Goal: Information Seeking & Learning: Understand process/instructions

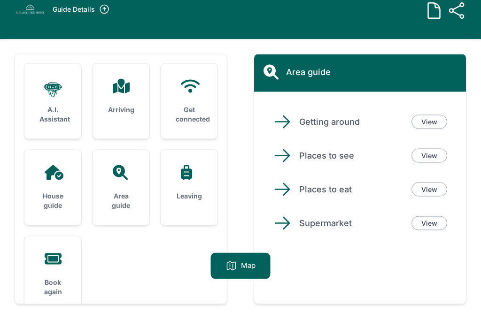
scroll to position [60, 0]
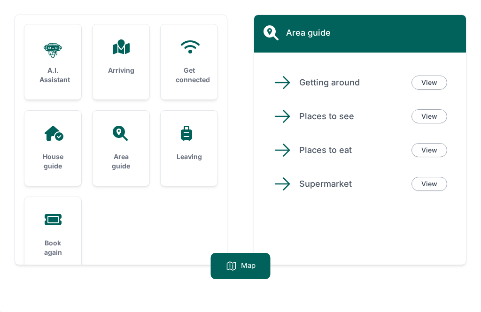
click at [129, 149] on div "Area guide" at bounding box center [121, 148] width 57 height 75
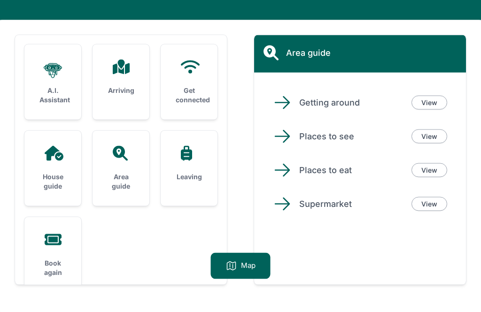
scroll to position [0, 0]
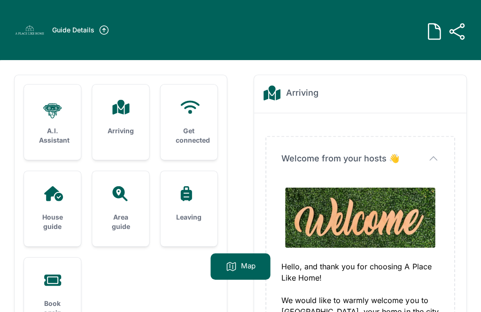
click at [126, 129] on h3 "Arriving" at bounding box center [121, 130] width 27 height 9
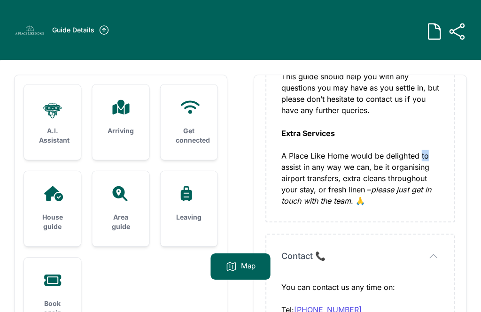
click at [442, 120] on div "Welcome from your hosts 👋 Welcome from your hosts 👋 Hello, and thank you for ch…" at bounding box center [359, 27] width 187 height 387
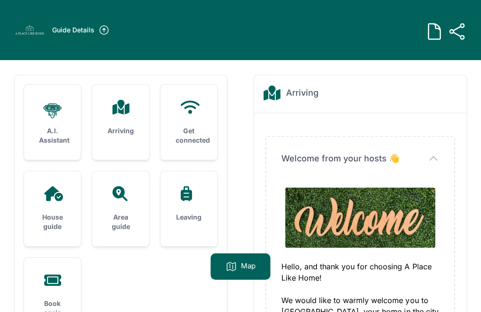
click at [49, 203] on div "House guide" at bounding box center [52, 208] width 57 height 75
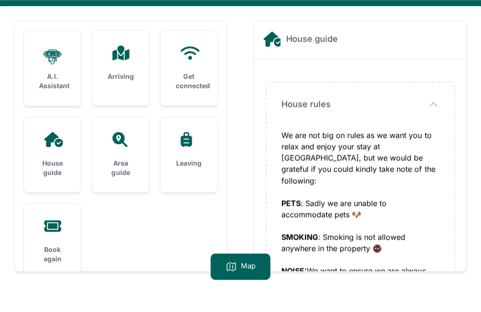
scroll to position [61, 0]
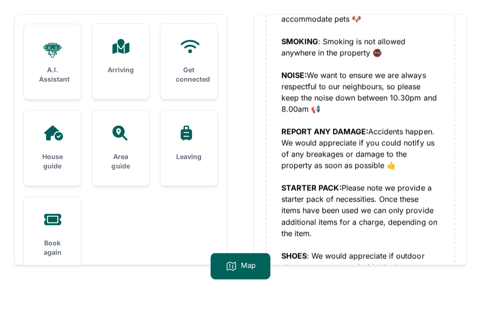
click at [475, 207] on div ".cls-1 { stroke-width: 0px; } A.I. Assistant Arriving Get connected House guide" at bounding box center [240, 156] width 481 height 312
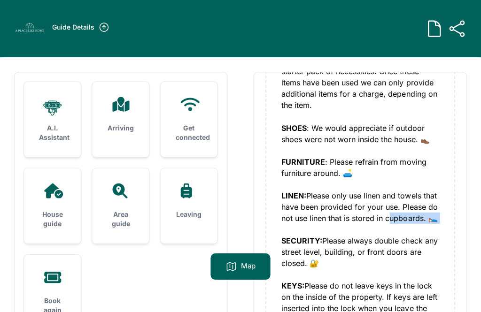
scroll to position [0, 0]
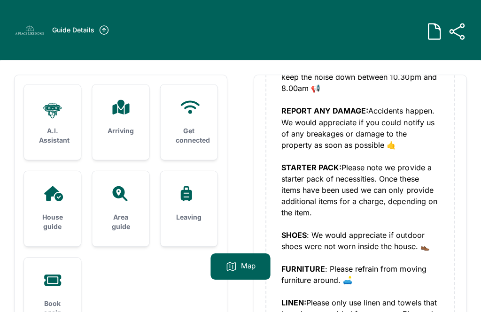
scroll to position [269, 0]
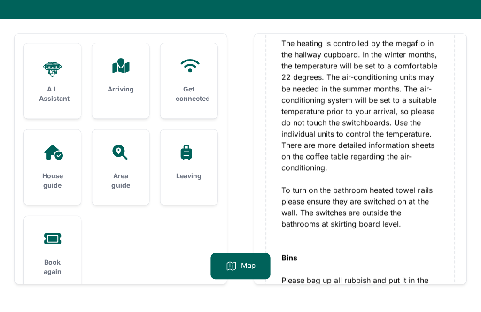
scroll to position [824, 0]
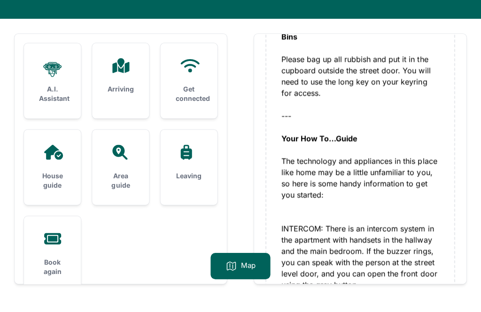
scroll to position [1043, 0]
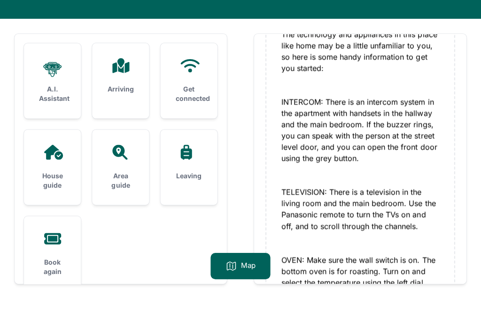
click at [464, 200] on div "House rules House rules We are not big on rules as we want you to relax and enj…" at bounding box center [360, 139] width 212 height 2473
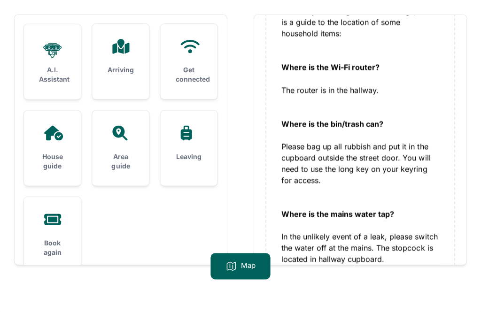
scroll to position [1783, 0]
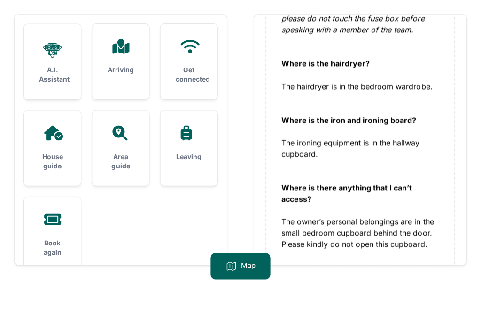
scroll to position [2248, 0]
click at [435, 300] on div ".cls-1 { stroke-width: 0px; } A.I. Assistant Arriving Get connected House guide" at bounding box center [240, 156] width 481 height 312
click at [195, 144] on div "Leaving" at bounding box center [189, 144] width 57 height 66
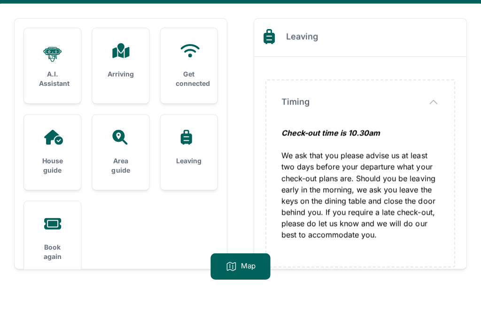
scroll to position [61, 0]
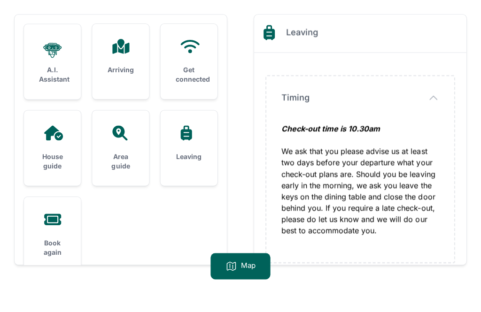
click at [53, 146] on div "House guide" at bounding box center [52, 148] width 57 height 75
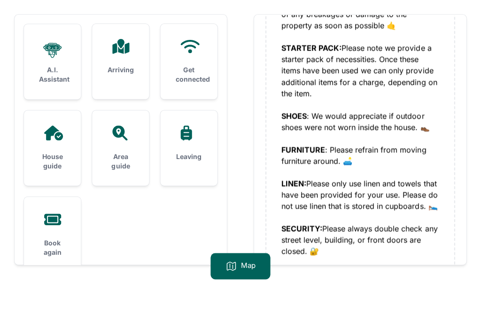
scroll to position [329, 0]
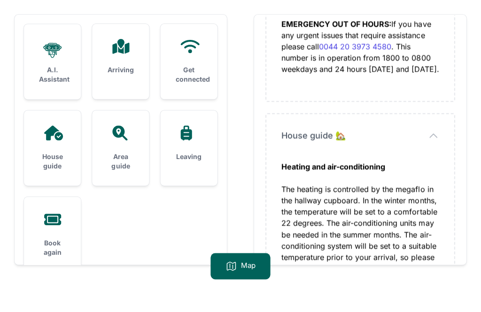
scroll to position [661, 0]
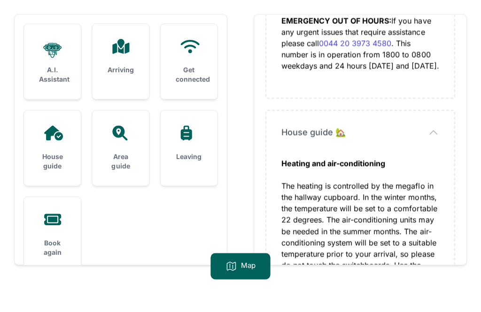
click at [336, 139] on span "House guide 🏡" at bounding box center [313, 132] width 64 height 13
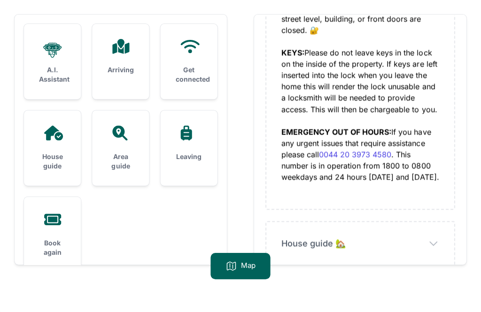
scroll to position [61, 0]
click at [438, 249] on icon "button" at bounding box center [433, 243] width 11 height 11
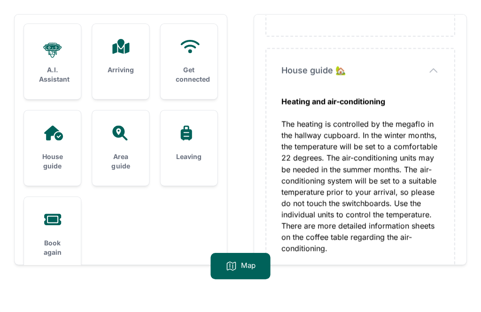
scroll to position [731, 0]
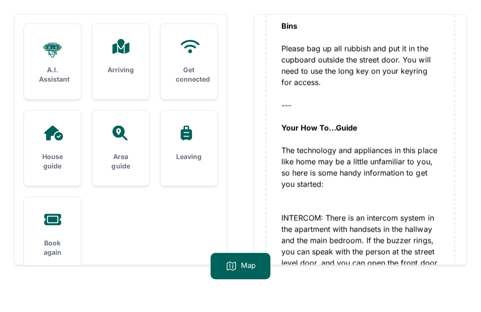
click at [465, 203] on div "House rules House rules We are not big on rules as we want you to relax and enj…" at bounding box center [360, 254] width 212 height 2473
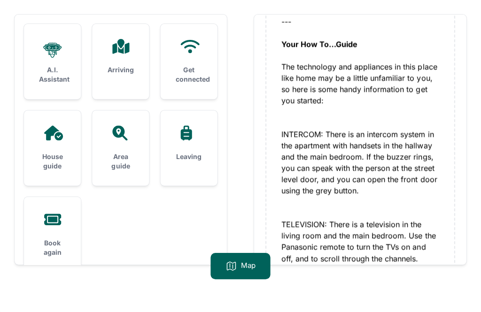
scroll to position [1127, 0]
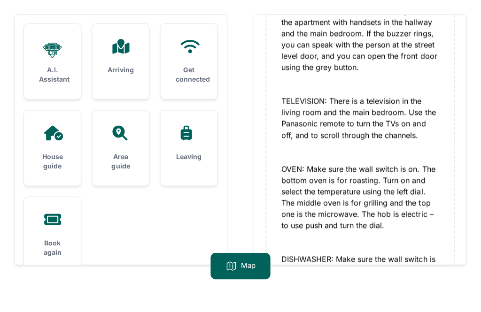
click at [465, 202] on div "House rules House rules We are not big on rules as we want you to relax and enj…" at bounding box center [360, 47] width 212 height 2473
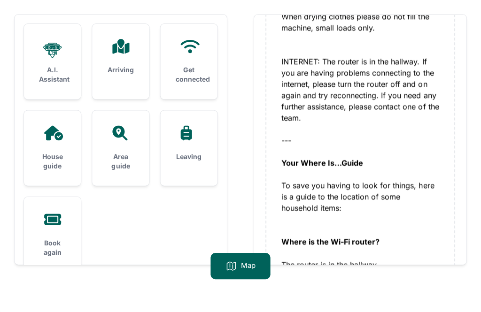
scroll to position [1617, 0]
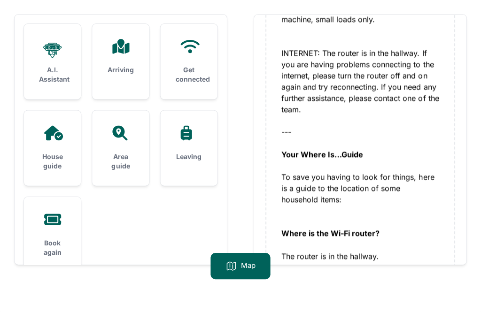
click at [359, 171] on div "INTERNET: The router is in the hallway. If you are having problems connecting t…" at bounding box center [359, 109] width 157 height 124
click at [367, 165] on div "INTERNET: The router is in the hallway. If you are having problems connecting t…" at bounding box center [359, 109] width 157 height 124
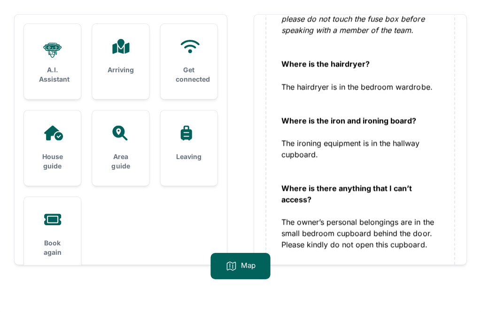
scroll to position [2248, 0]
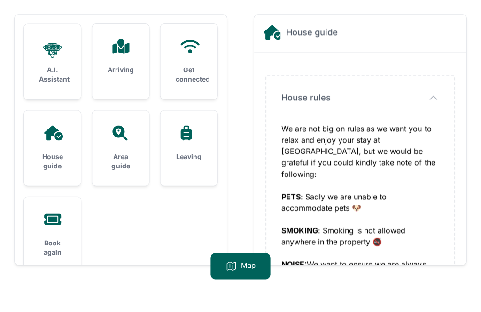
scroll to position [0, 0]
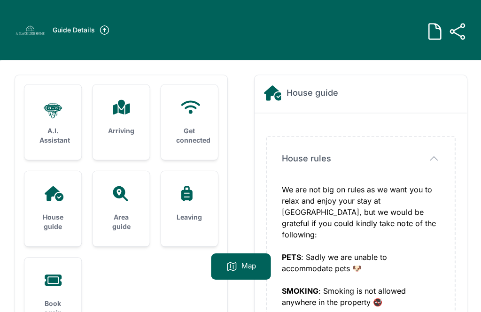
click at [251, 2] on div "Guide Details Guide Link Copy the link below to share with other guests. https:…" at bounding box center [240, 30] width 481 height 60
